Goal: Book appointment/travel/reservation

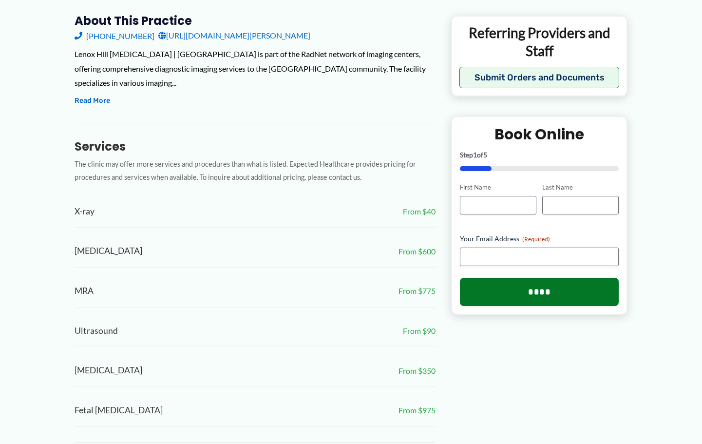
scroll to position [351, 0]
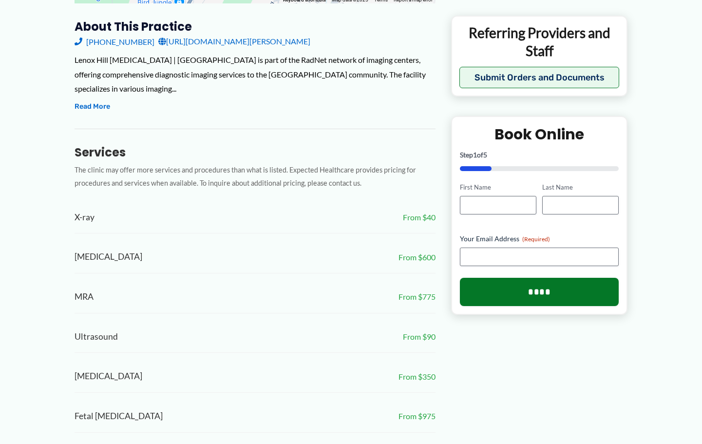
click at [86, 210] on span "X-ray" at bounding box center [85, 218] width 20 height 16
click at [98, 211] on div "X-ray From $40" at bounding box center [255, 218] width 361 height 32
click at [105, 153] on div "Services The clinic may offer more services and procedures than what is listed.…" at bounding box center [255, 281] width 361 height 304
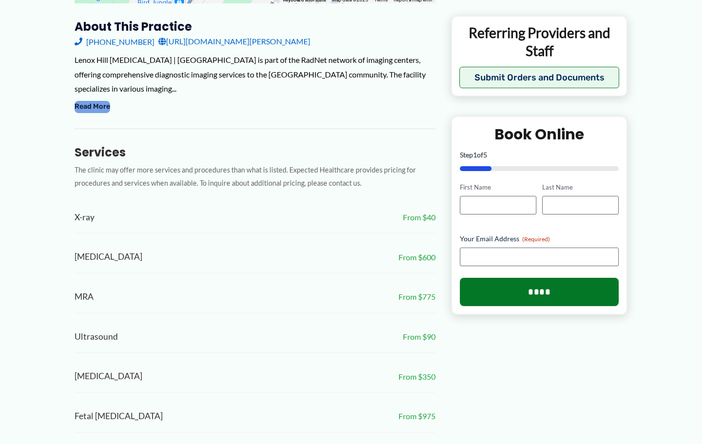
drag, startPoint x: 99, startPoint y: 98, endPoint x: 137, endPoint y: 111, distance: 39.8
click at [99, 101] on button "Read More" at bounding box center [93, 107] width 36 height 12
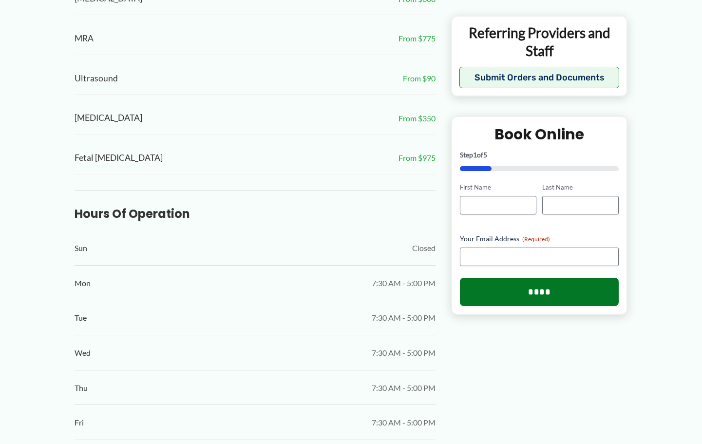
scroll to position [764, 0]
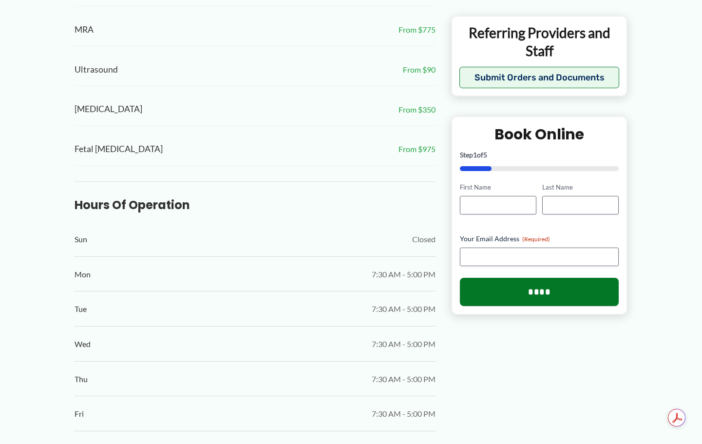
click at [92, 269] on div "Mon 7:30 AM - 5:00 PM" at bounding box center [255, 274] width 361 height 35
click at [86, 267] on span "Mon" at bounding box center [83, 274] width 16 height 15
click at [89, 305] on div "Tue 7:30 AM - 5:00 PM" at bounding box center [255, 309] width 361 height 35
click at [81, 269] on span "Mon" at bounding box center [83, 274] width 16 height 15
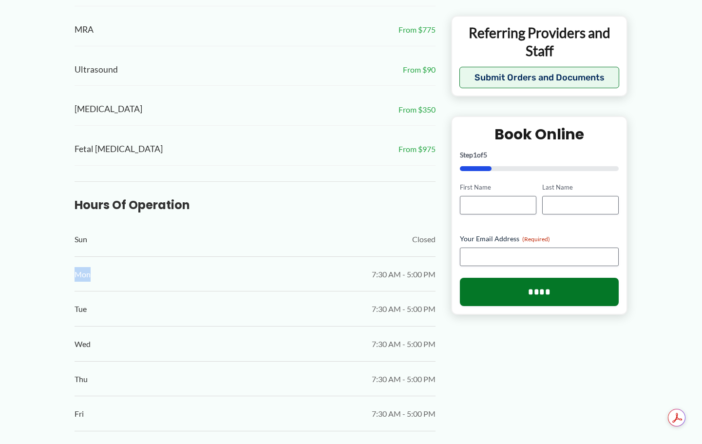
click at [81, 269] on span "Mon" at bounding box center [83, 274] width 16 height 15
click at [383, 302] on span "7:30 AM - 5:00 PM" at bounding box center [404, 309] width 64 height 15
click at [75, 302] on span "Tue" at bounding box center [81, 309] width 12 height 15
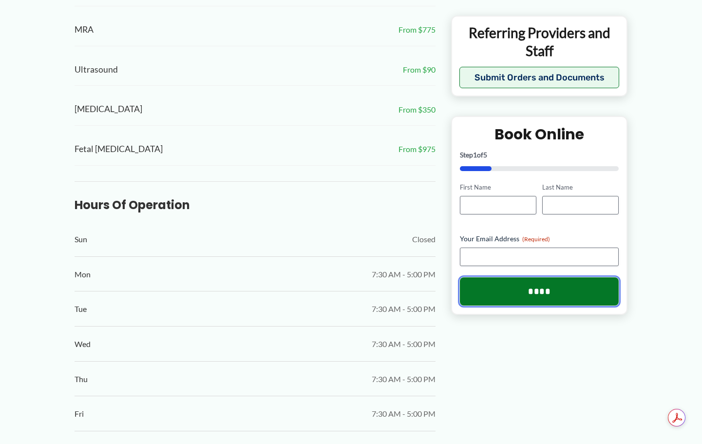
click at [545, 294] on input "****" at bounding box center [539, 291] width 159 height 28
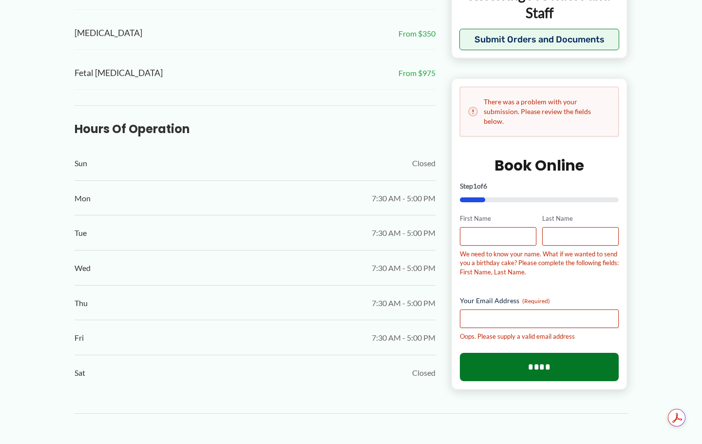
scroll to position [0, 0]
click at [80, 191] on span "Mon" at bounding box center [83, 198] width 16 height 15
click at [80, 226] on span "Tue" at bounding box center [81, 233] width 12 height 15
drag, startPoint x: 82, startPoint y: 222, endPoint x: 84, endPoint y: 239, distance: 17.7
click at [83, 229] on span "Tue" at bounding box center [81, 233] width 12 height 15
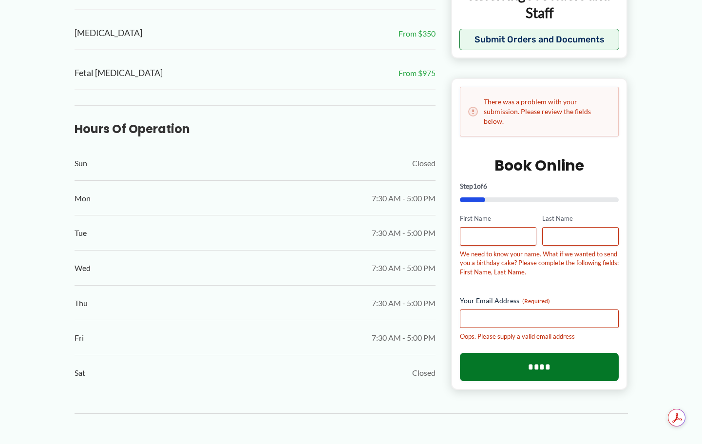
click at [82, 261] on span "Wed" at bounding box center [83, 268] width 16 height 15
